Goal: Information Seeking & Learning: Understand process/instructions

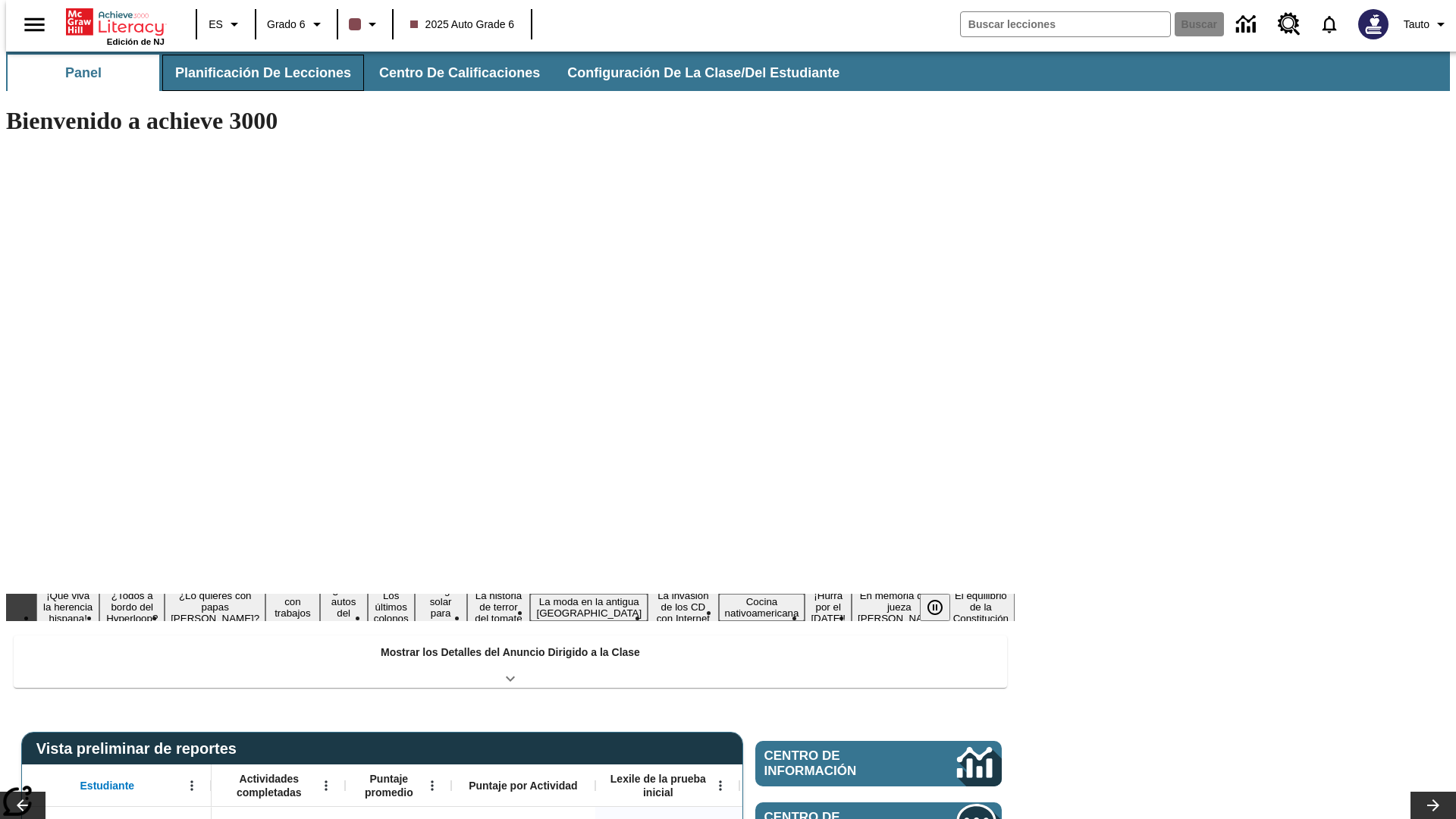
click at [254, 73] on span "Planificación de lecciones" at bounding box center [263, 73] width 176 height 17
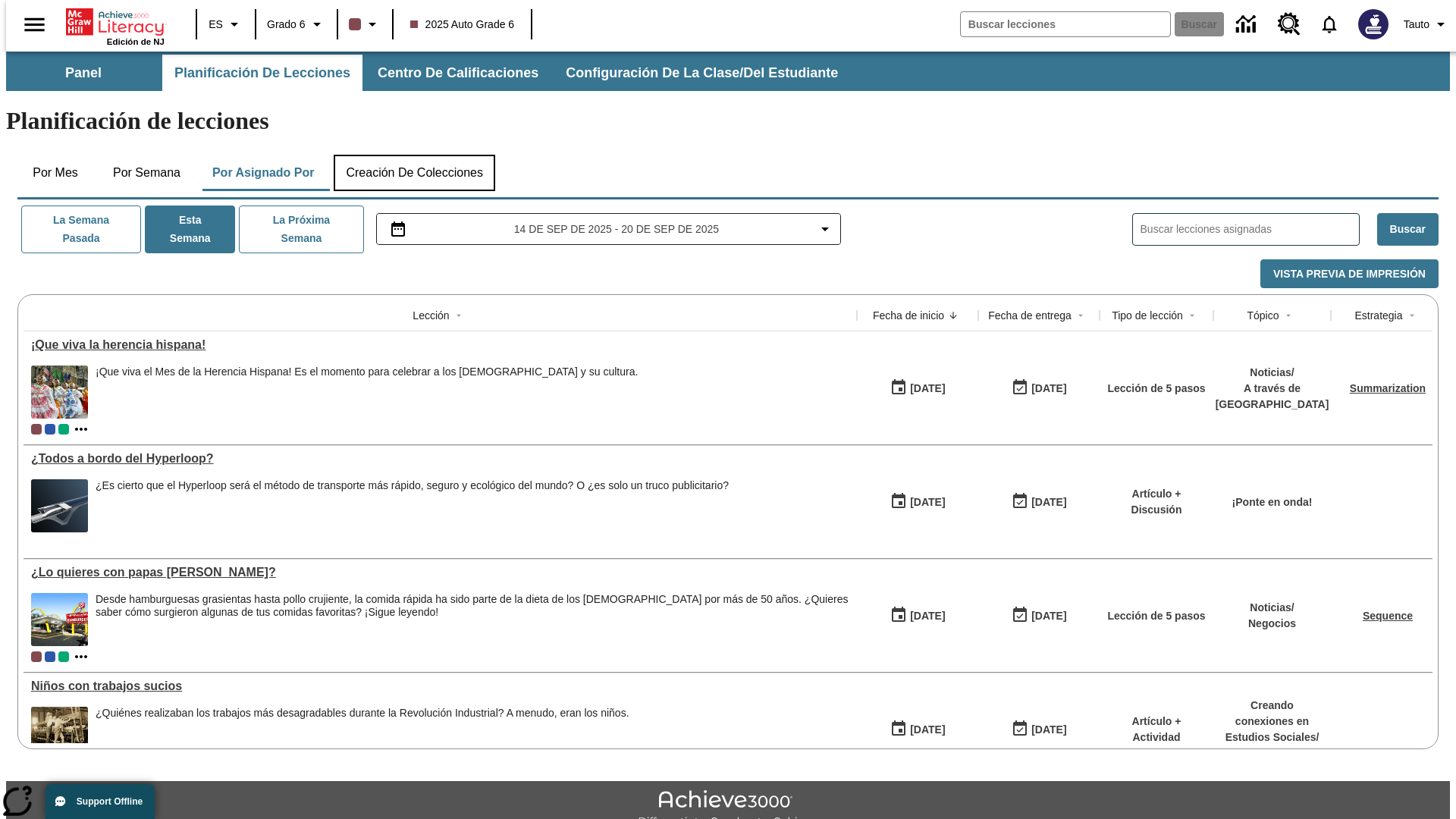
click at [414, 155] on button "Creación de colecciones" at bounding box center [414, 173] width 161 height 37
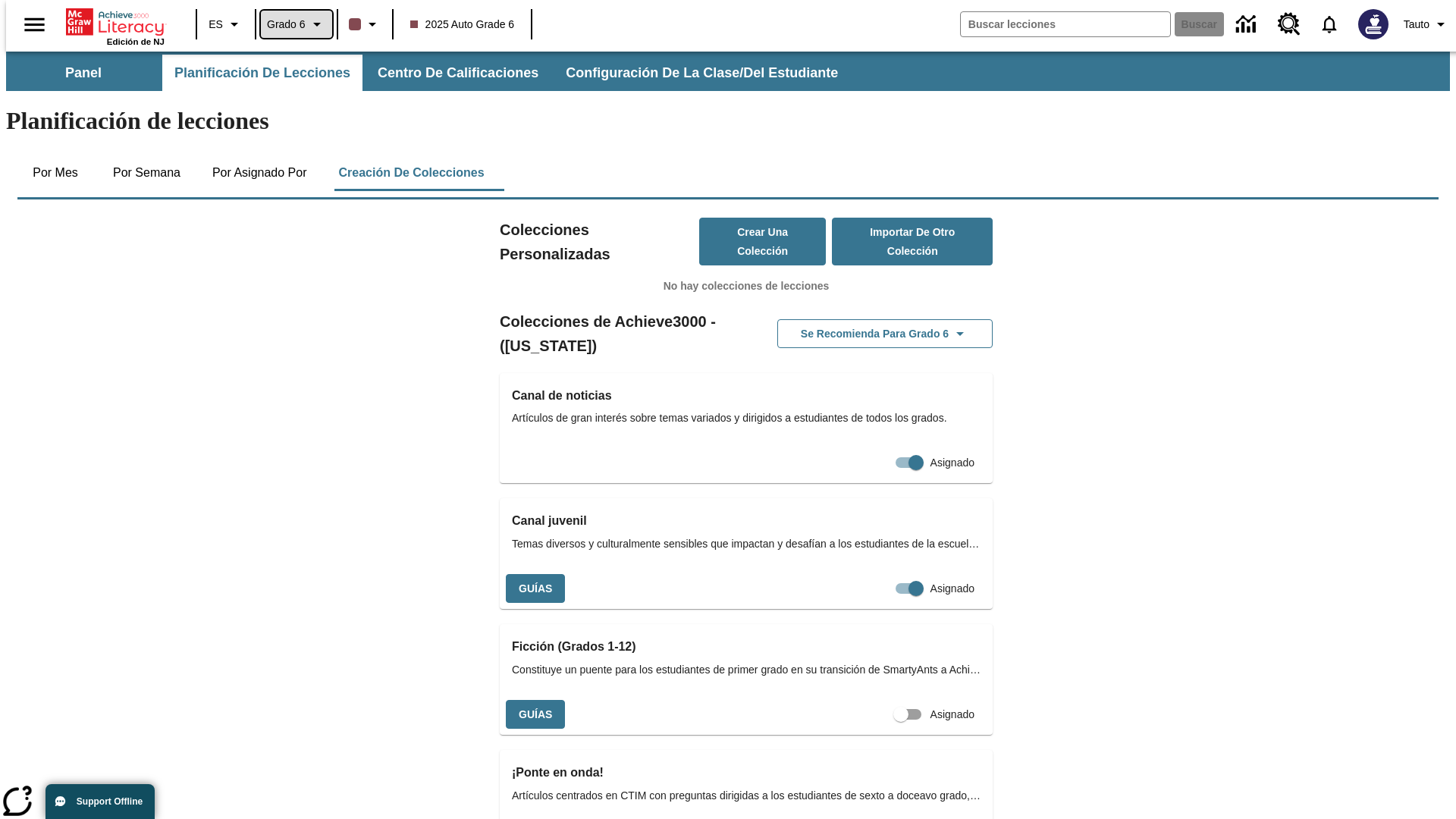
click at [291, 24] on span "Grado 6" at bounding box center [286, 25] width 38 height 16
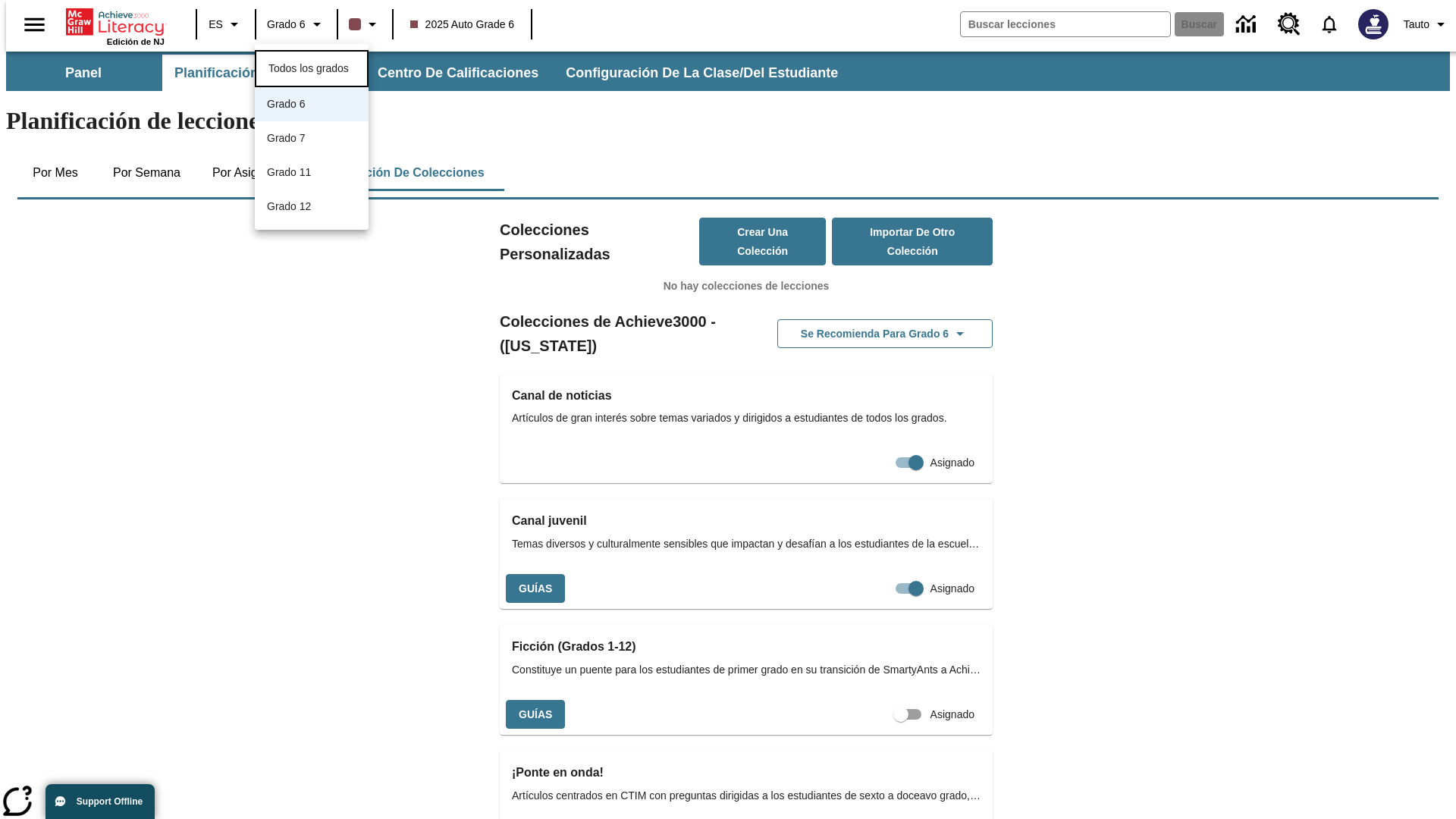
click at [312, 67] on span "Todos los grados" at bounding box center [308, 68] width 80 height 12
